Goal: Information Seeking & Learning: Learn about a topic

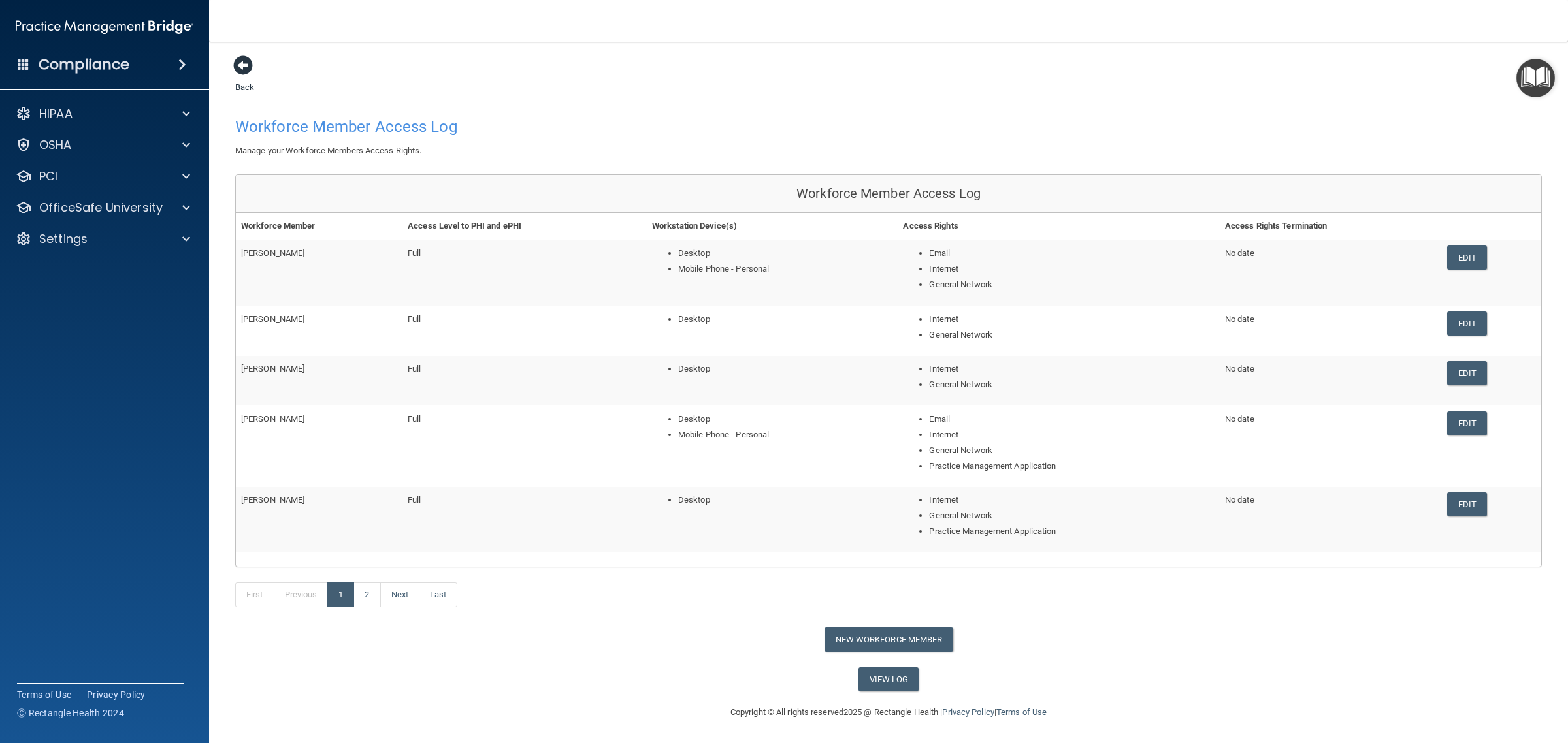
click at [242, 63] on span at bounding box center [243, 65] width 20 height 20
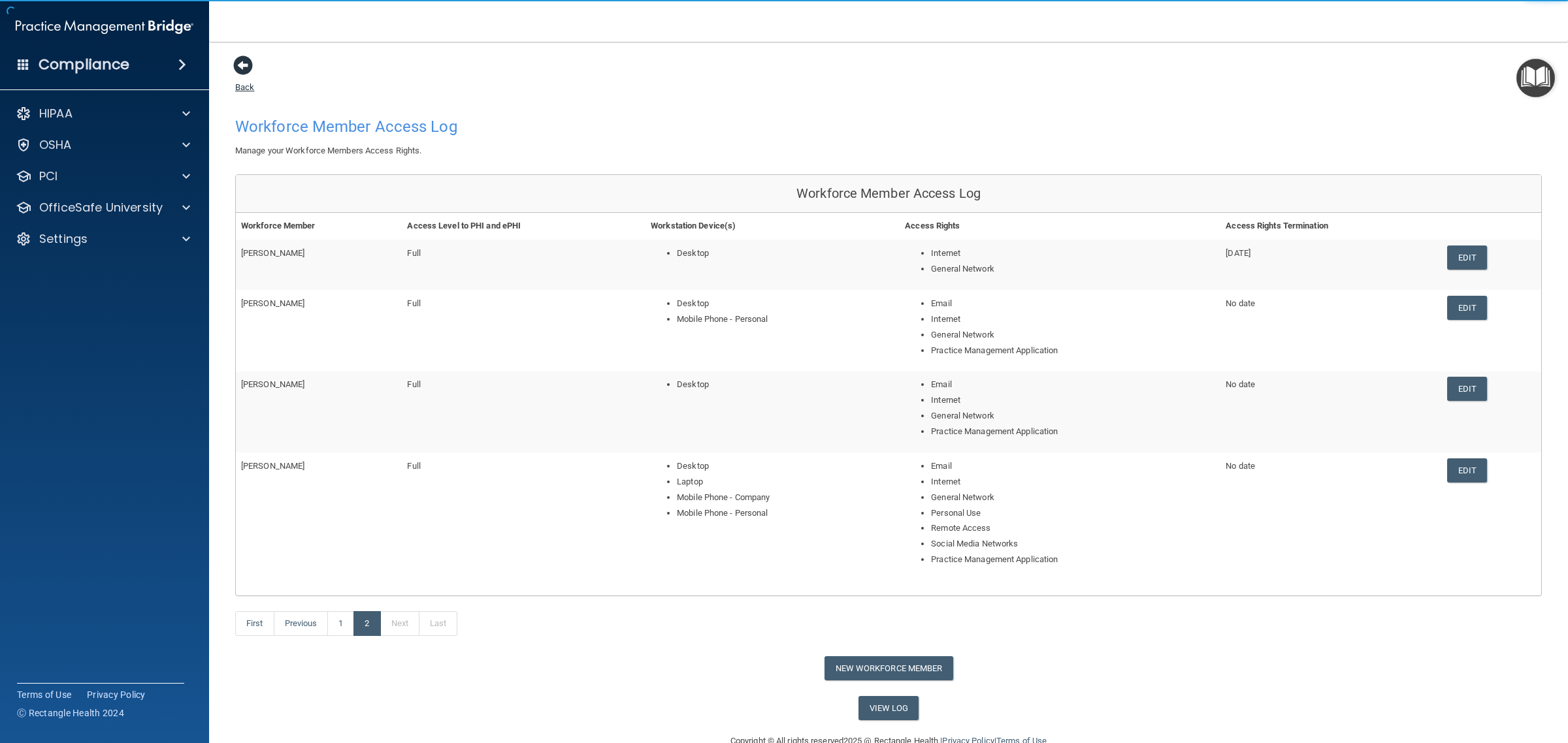
click at [248, 71] on span at bounding box center [243, 65] width 20 height 20
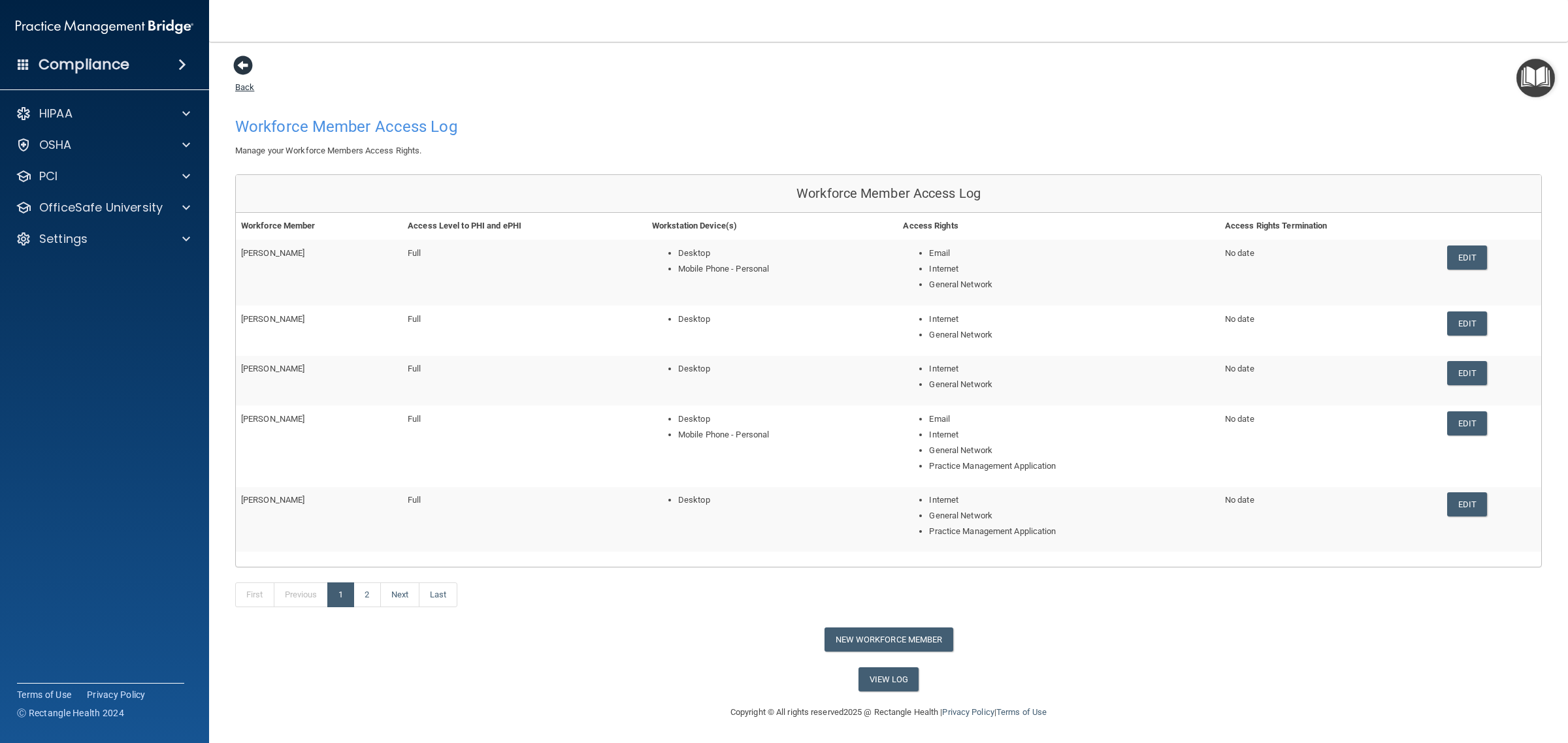
click at [238, 62] on span at bounding box center [243, 65] width 20 height 20
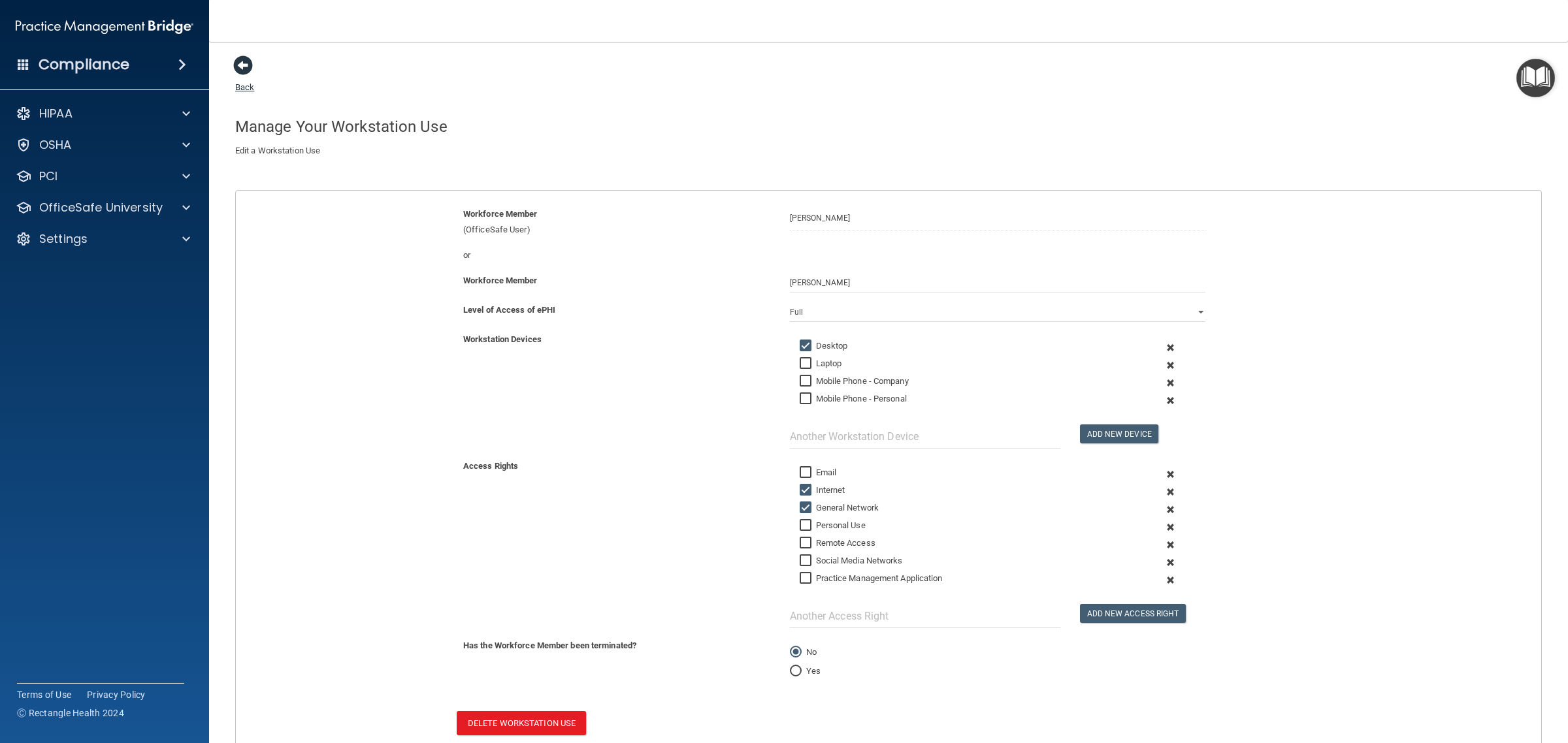
click at [249, 62] on span at bounding box center [243, 65] width 20 height 20
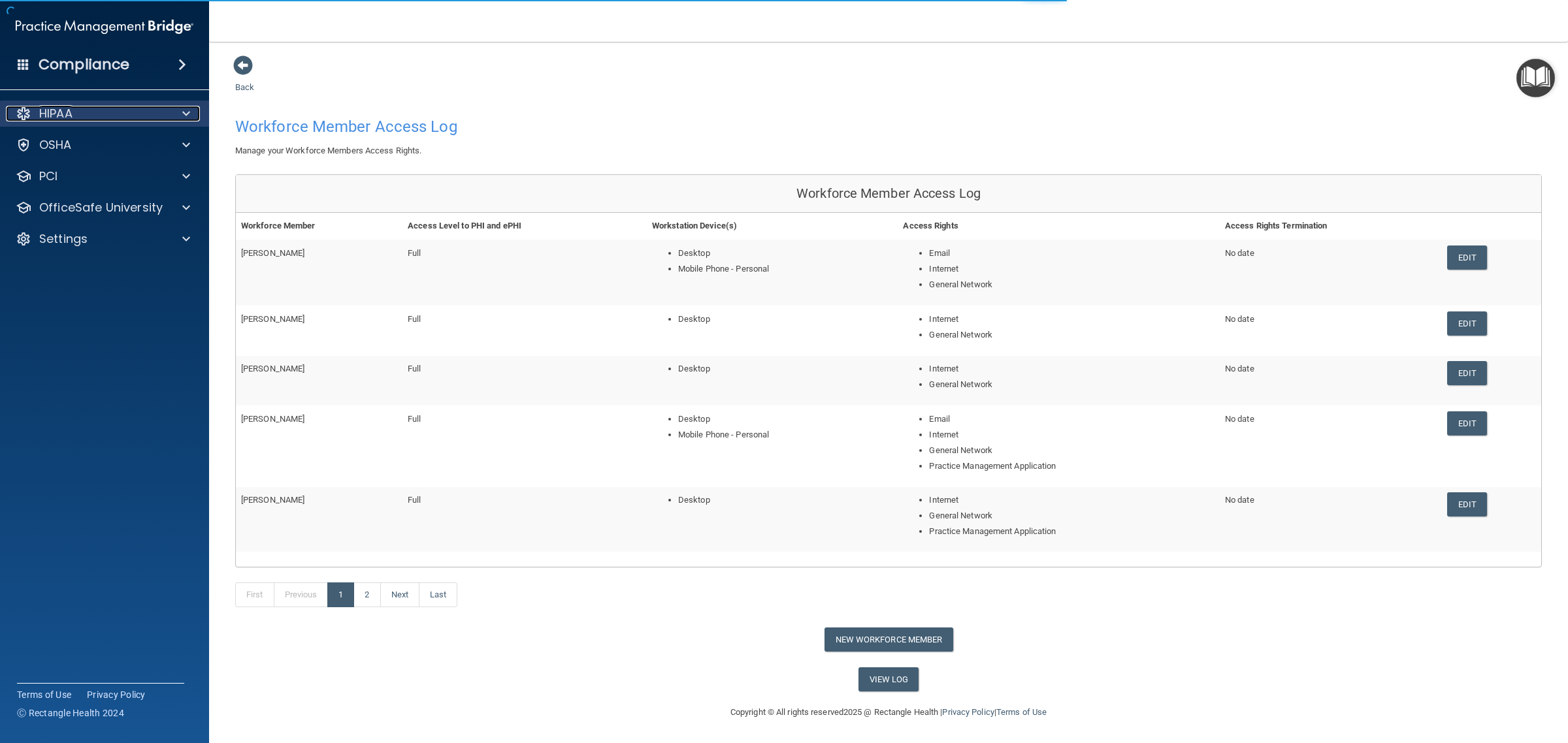
click at [36, 119] on div "HIPAA" at bounding box center [87, 113] width 162 height 16
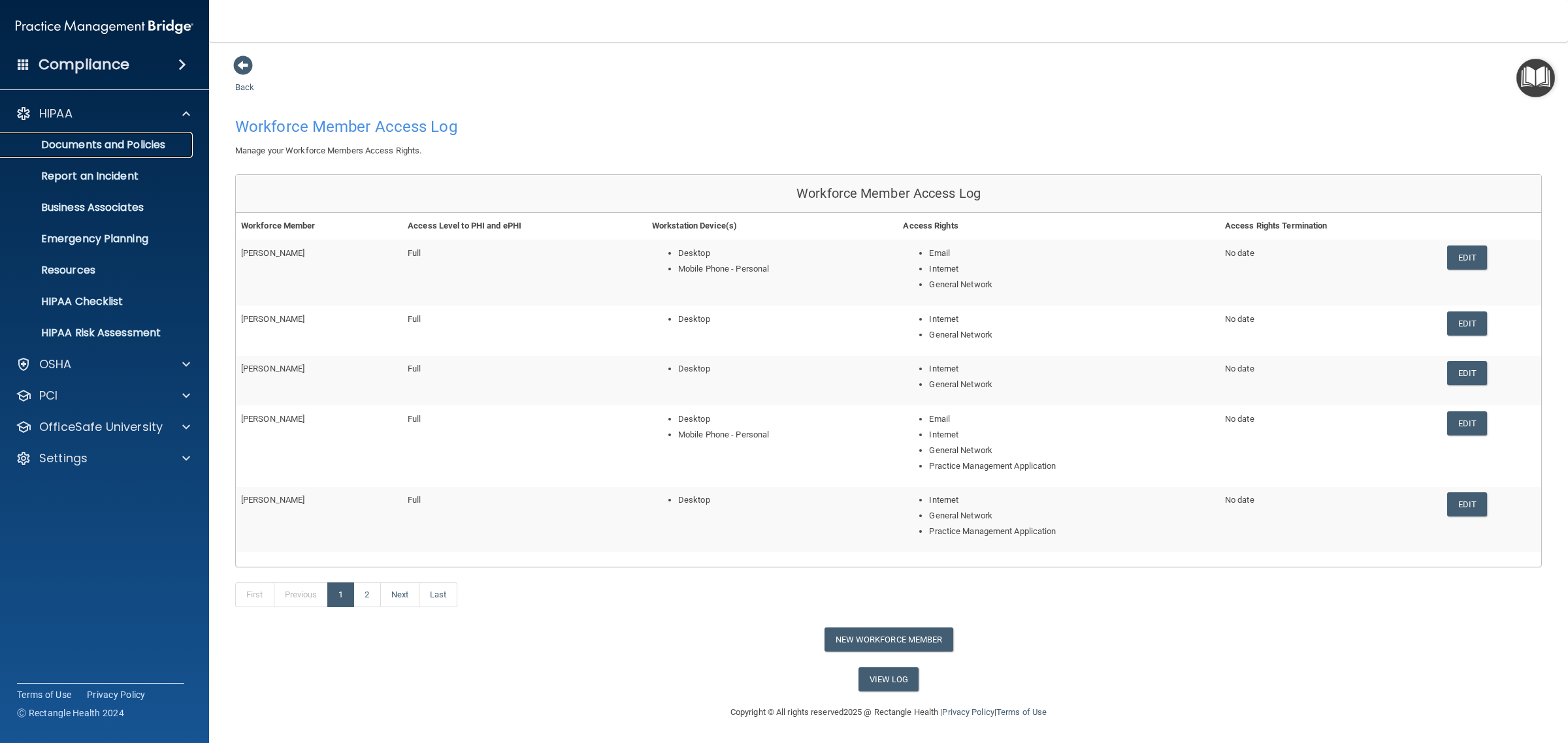
click at [125, 144] on p "Documents and Policies" at bounding box center [98, 145] width 179 height 13
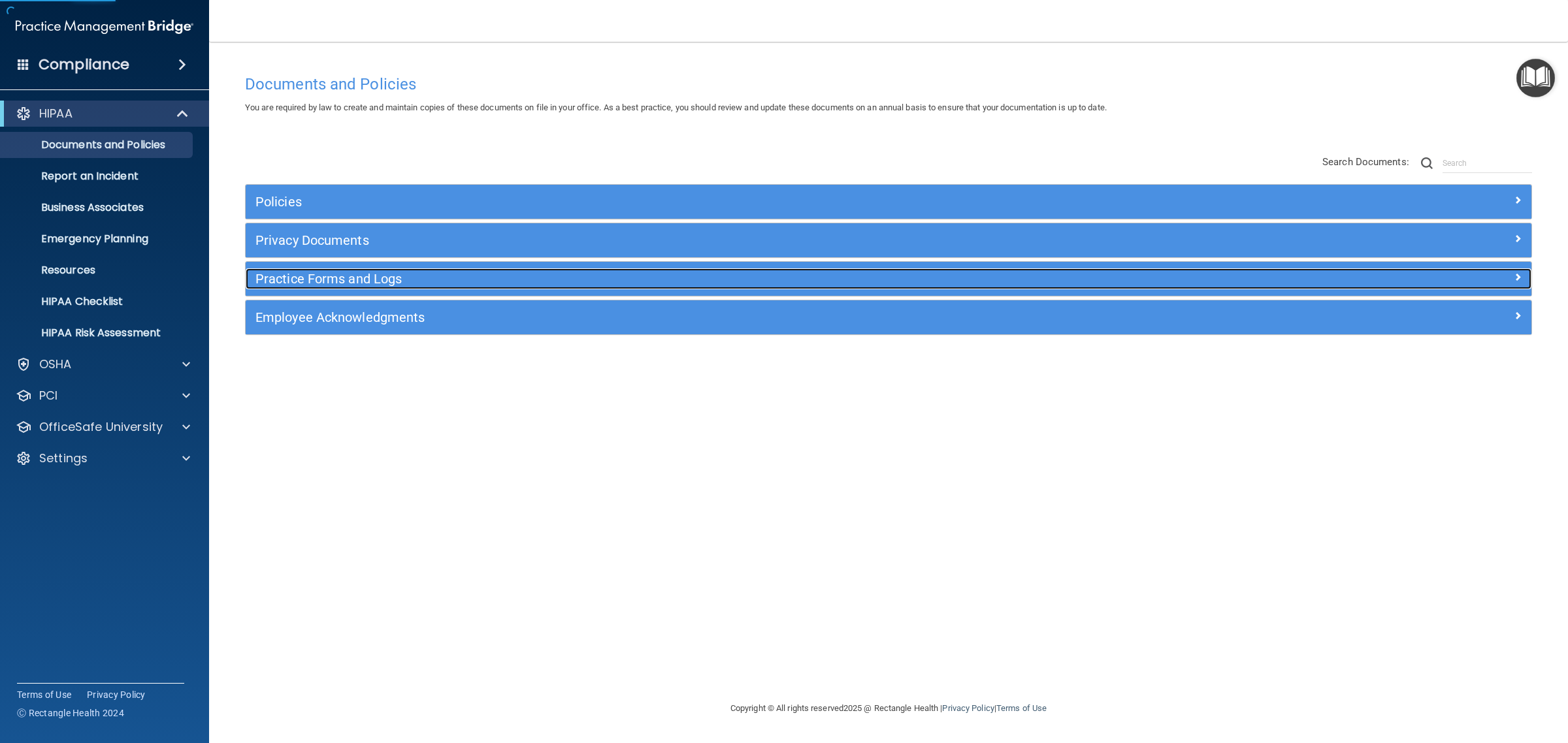
click at [331, 275] on h5 "Practice Forms and Logs" at bounding box center [728, 279] width 945 height 14
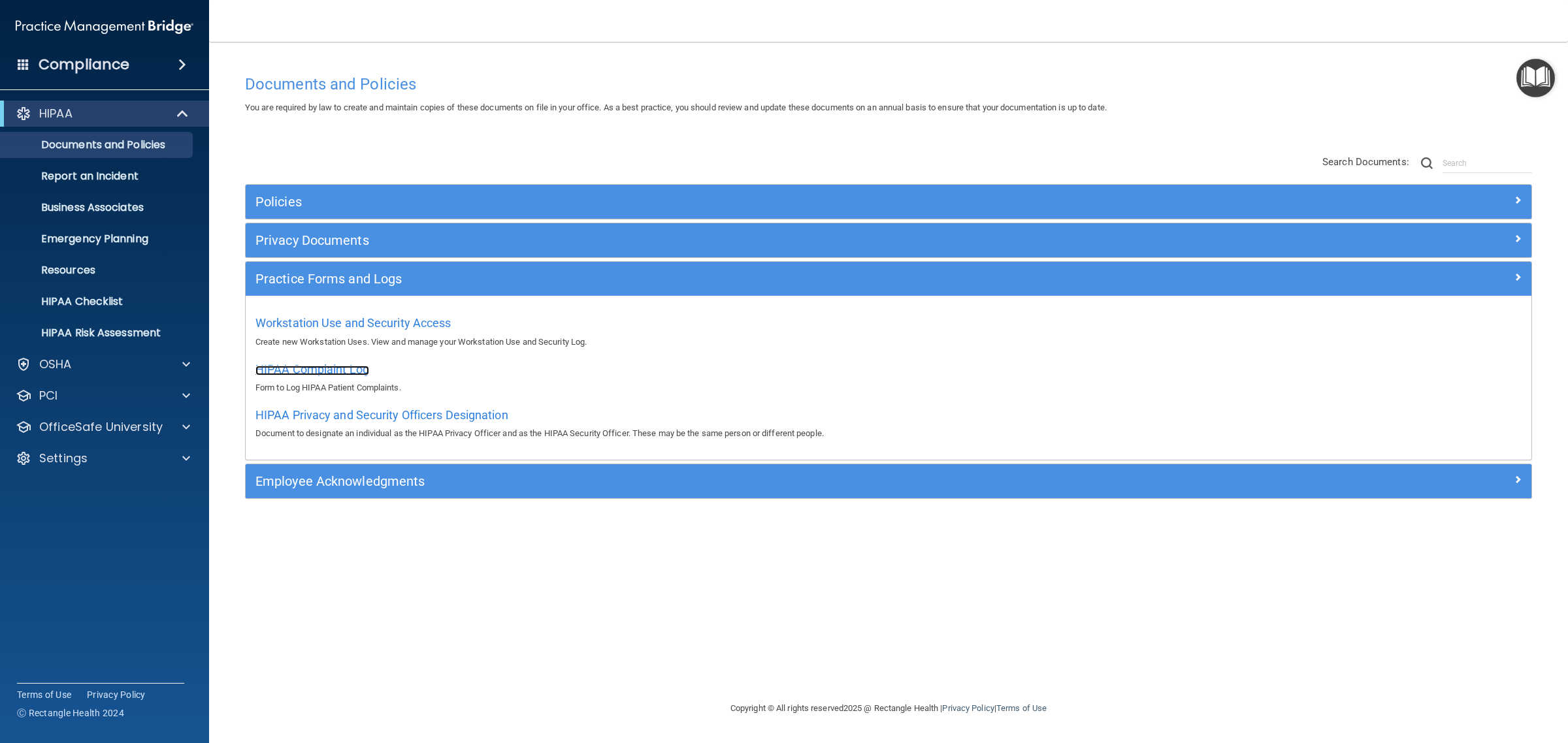
click at [328, 370] on span "HIPAA Complaint Log" at bounding box center [312, 369] width 113 height 14
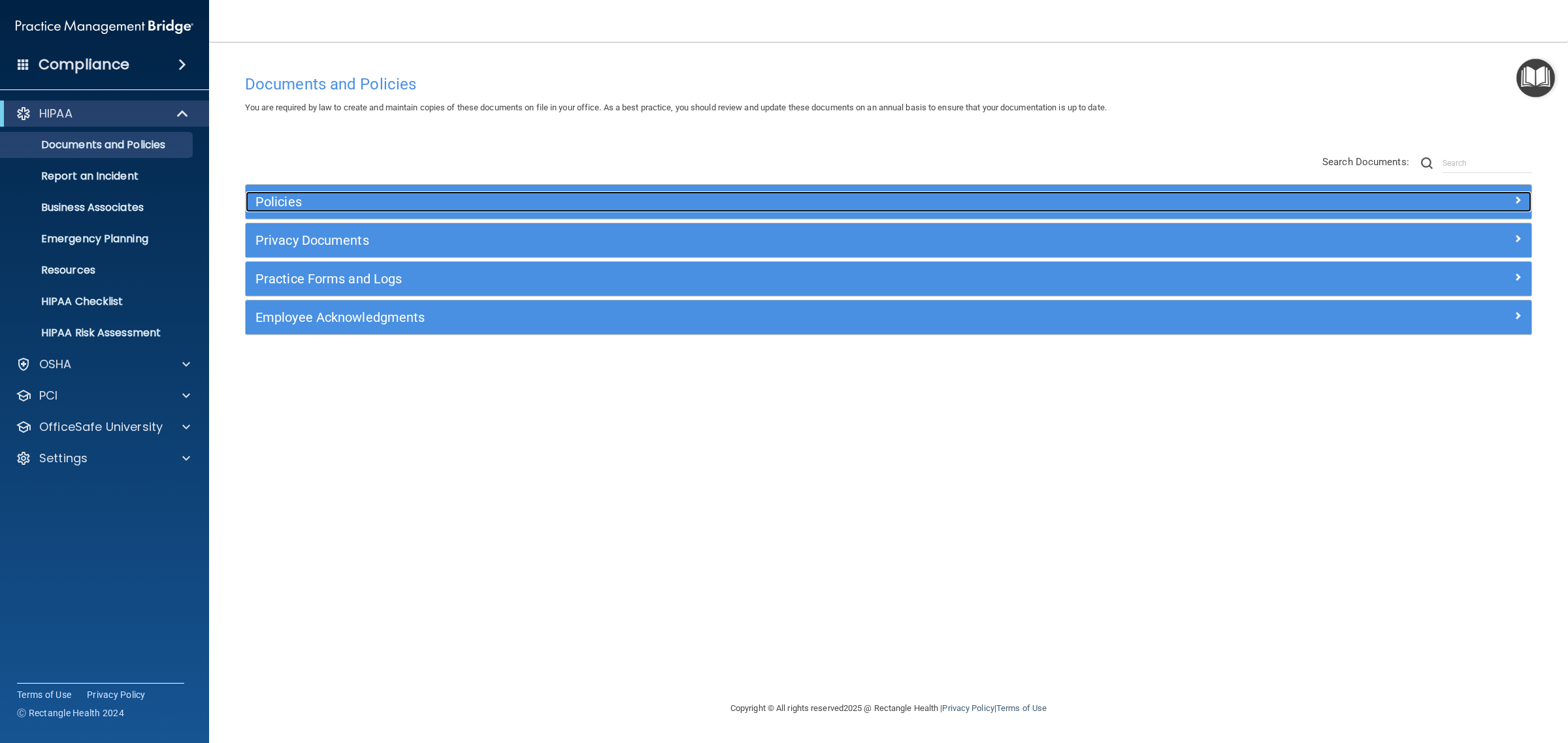
click at [315, 204] on h5 "Policies" at bounding box center [728, 201] width 945 height 14
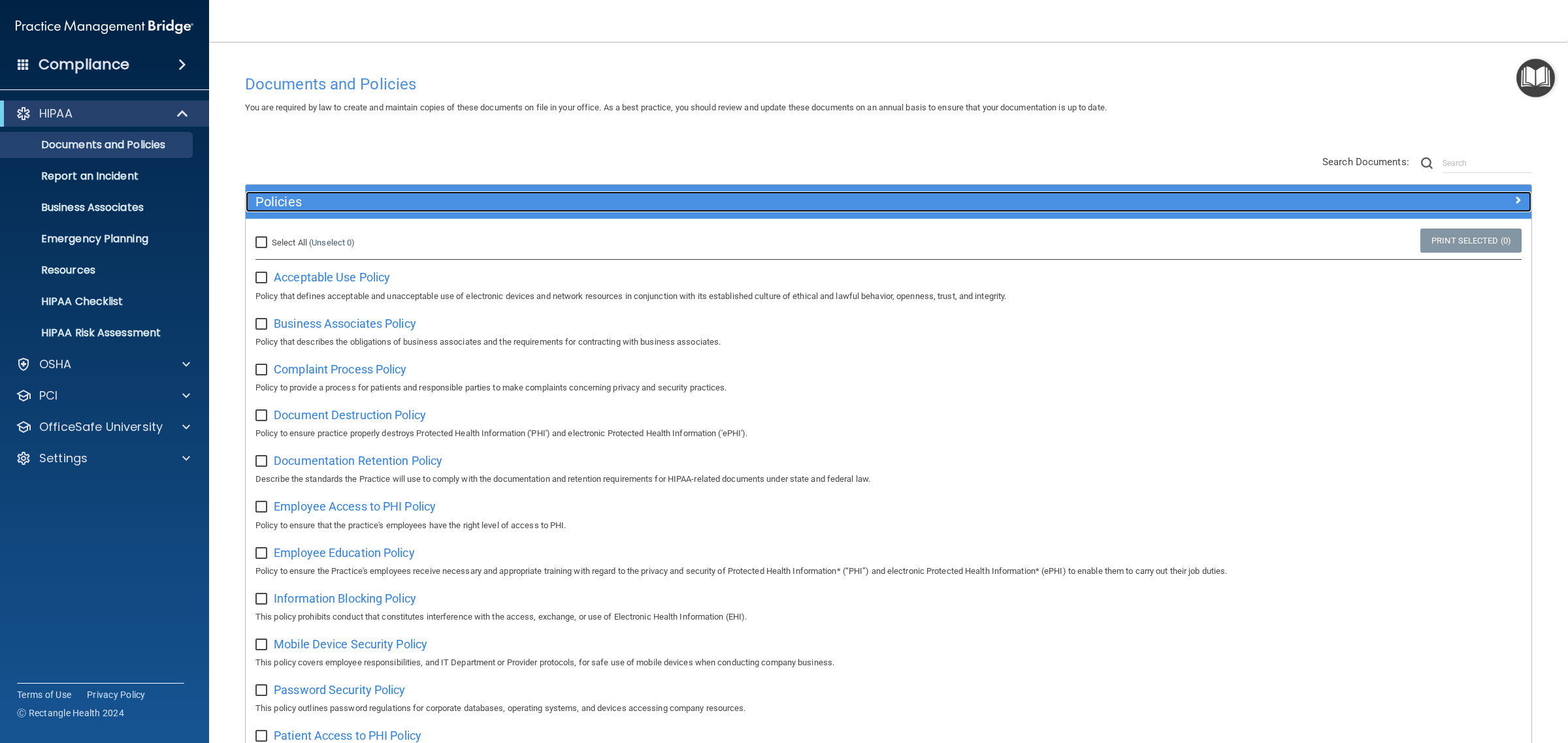
click at [265, 193] on div "Policies" at bounding box center [728, 202] width 965 height 21
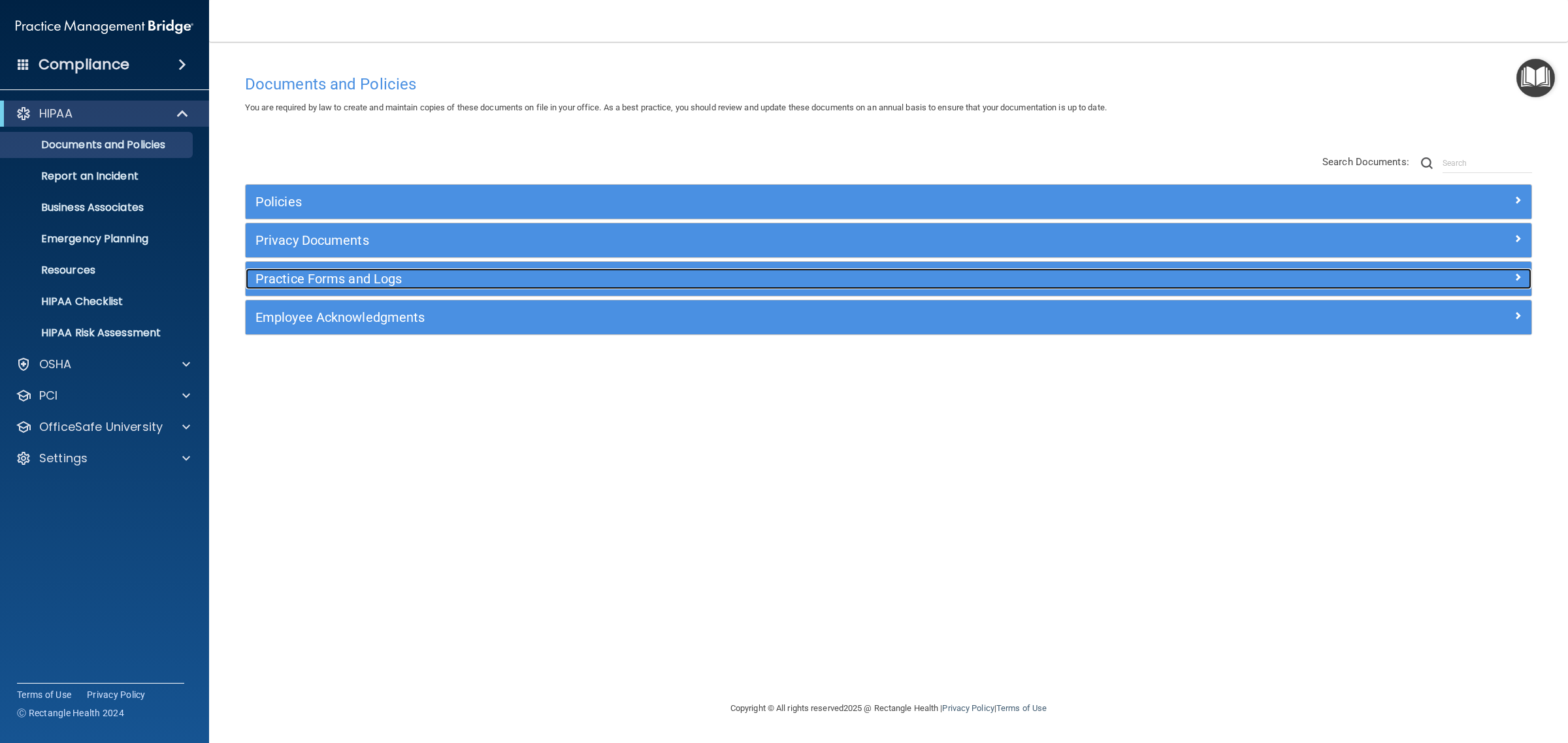
click at [295, 286] on h5 "Practice Forms and Logs" at bounding box center [728, 279] width 945 height 14
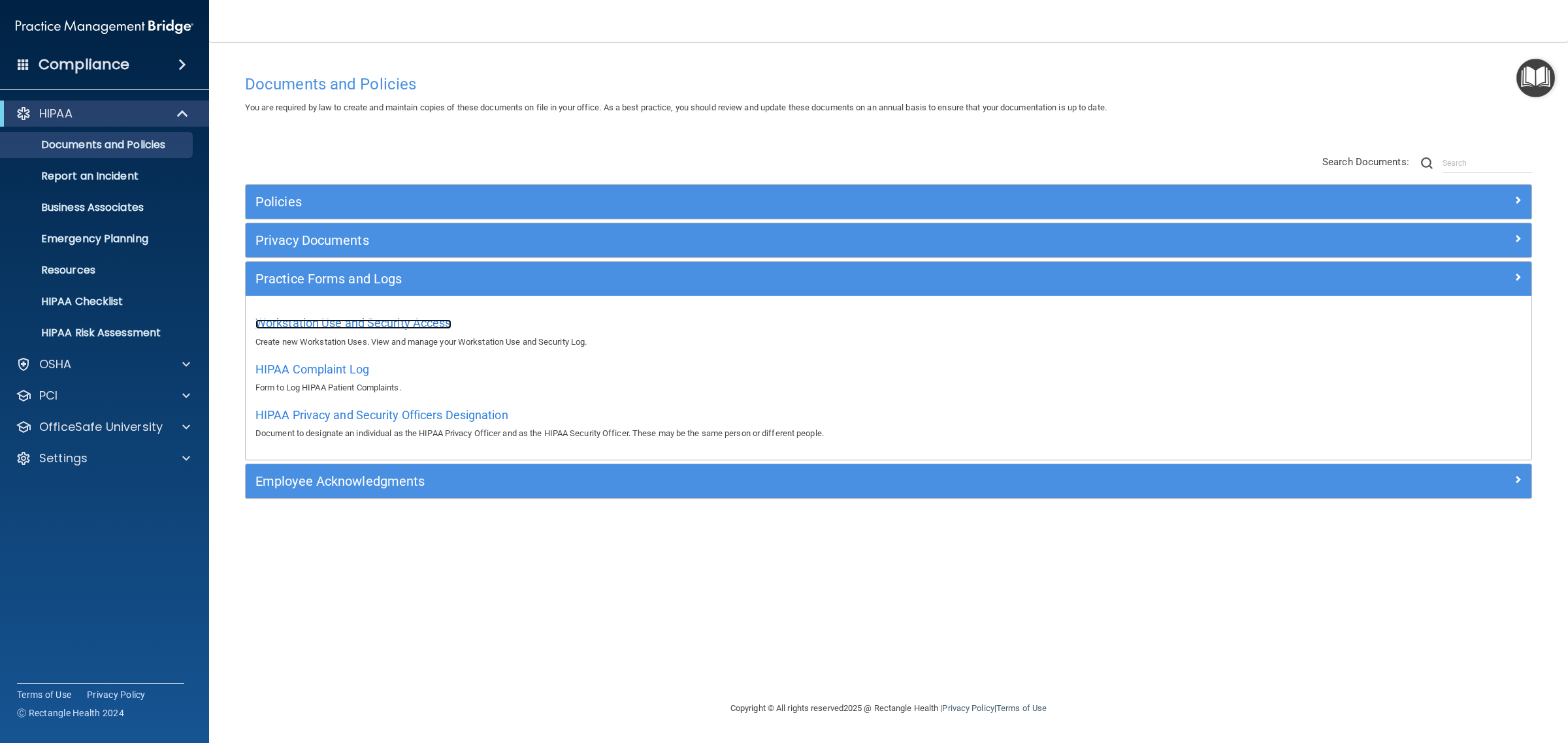
click at [322, 321] on span "Workstation Use and Security Access" at bounding box center [353, 323] width 196 height 14
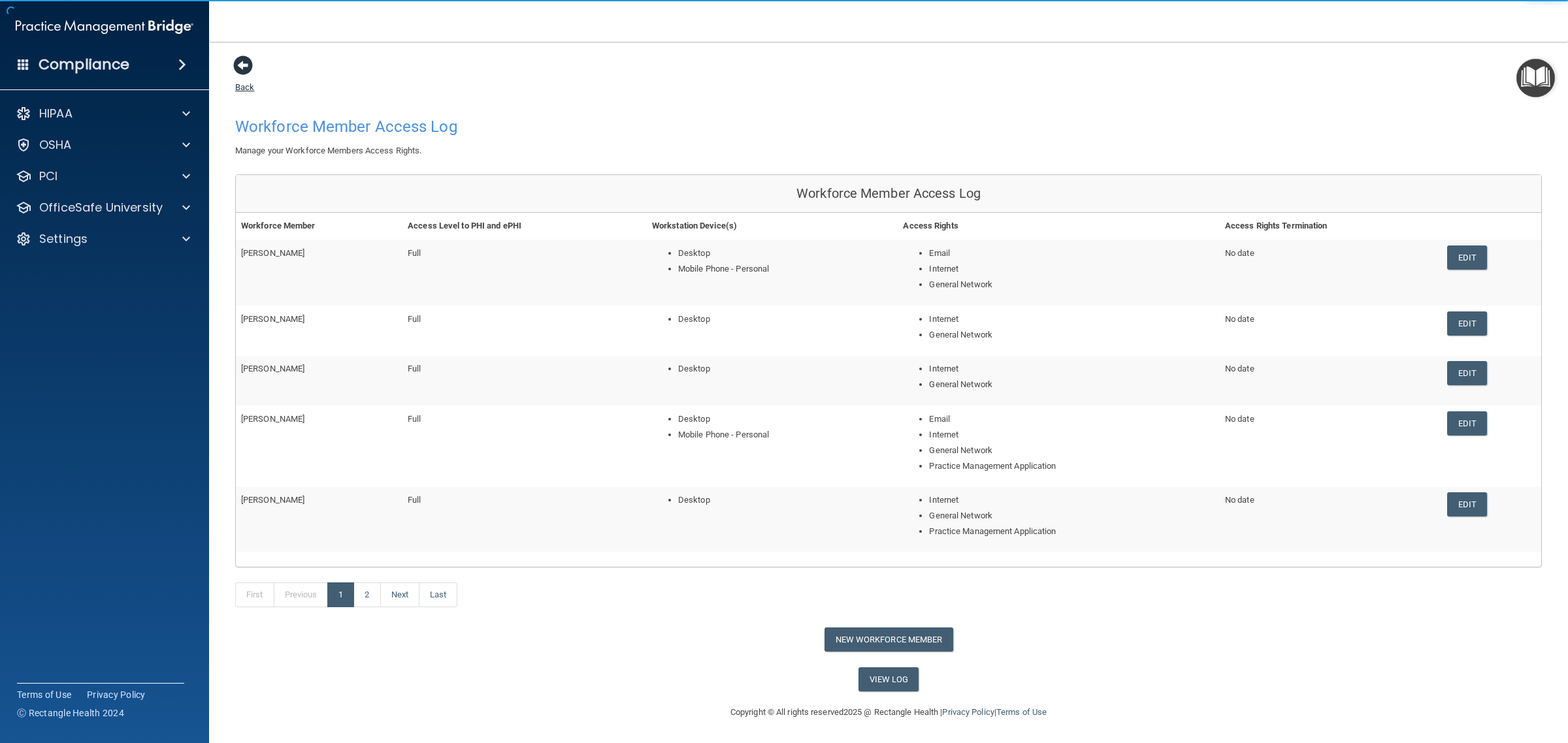
click at [244, 65] on span at bounding box center [243, 65] width 20 height 20
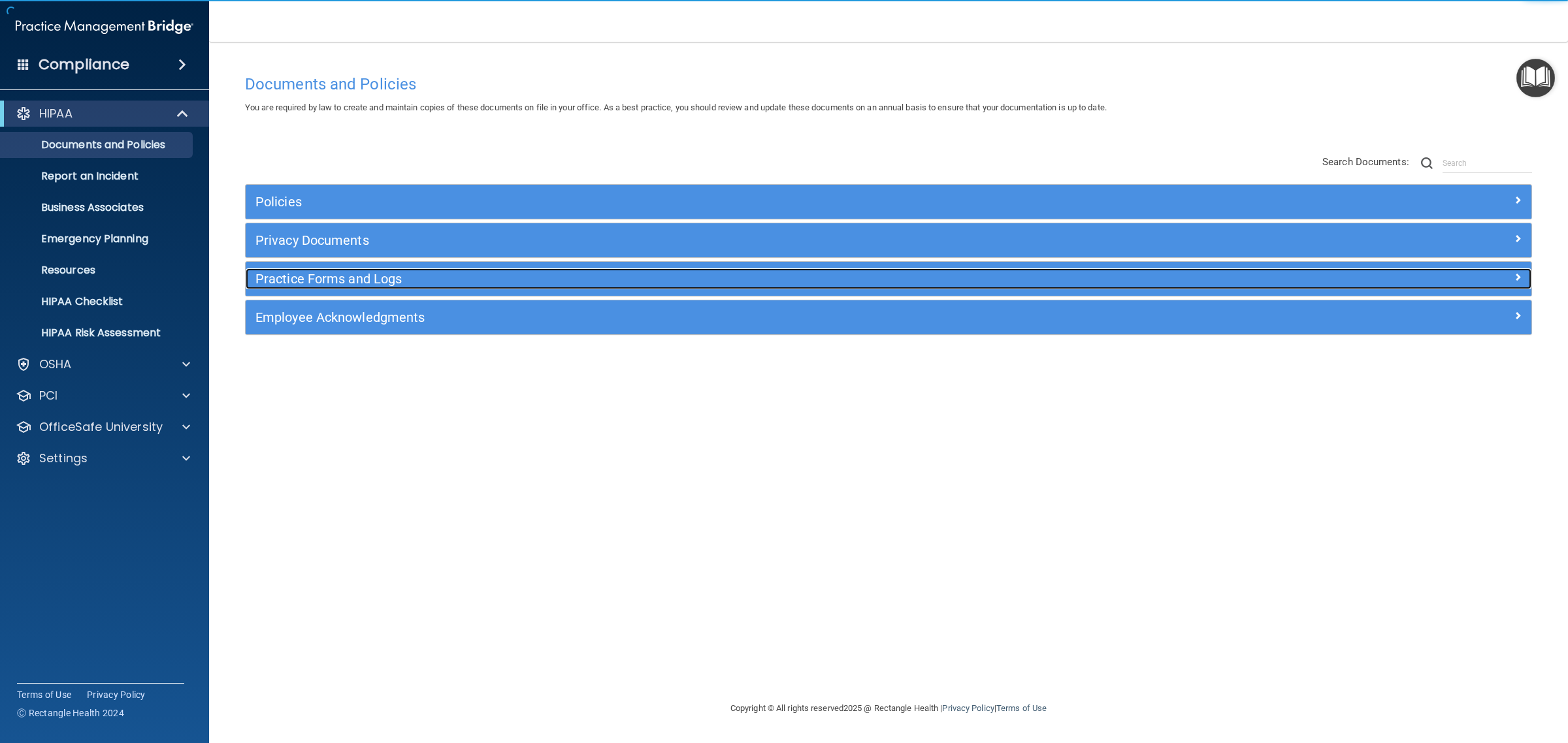
click at [315, 281] on h5 "Practice Forms and Logs" at bounding box center [728, 279] width 945 height 14
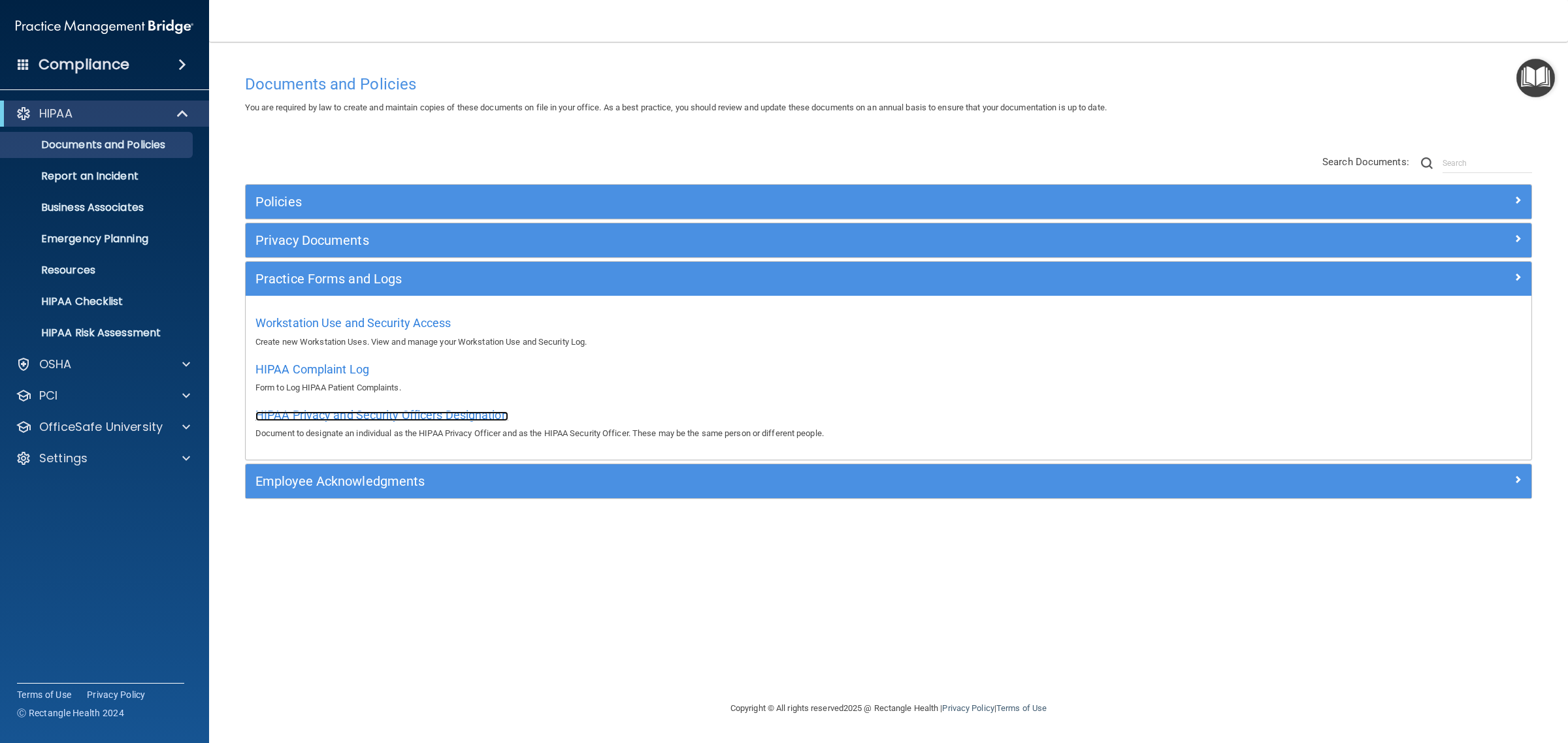
click at [335, 417] on span "HIPAA Privacy and Security Officers Designation" at bounding box center [382, 415] width 253 height 14
